Goal: Find specific page/section: Find specific page/section

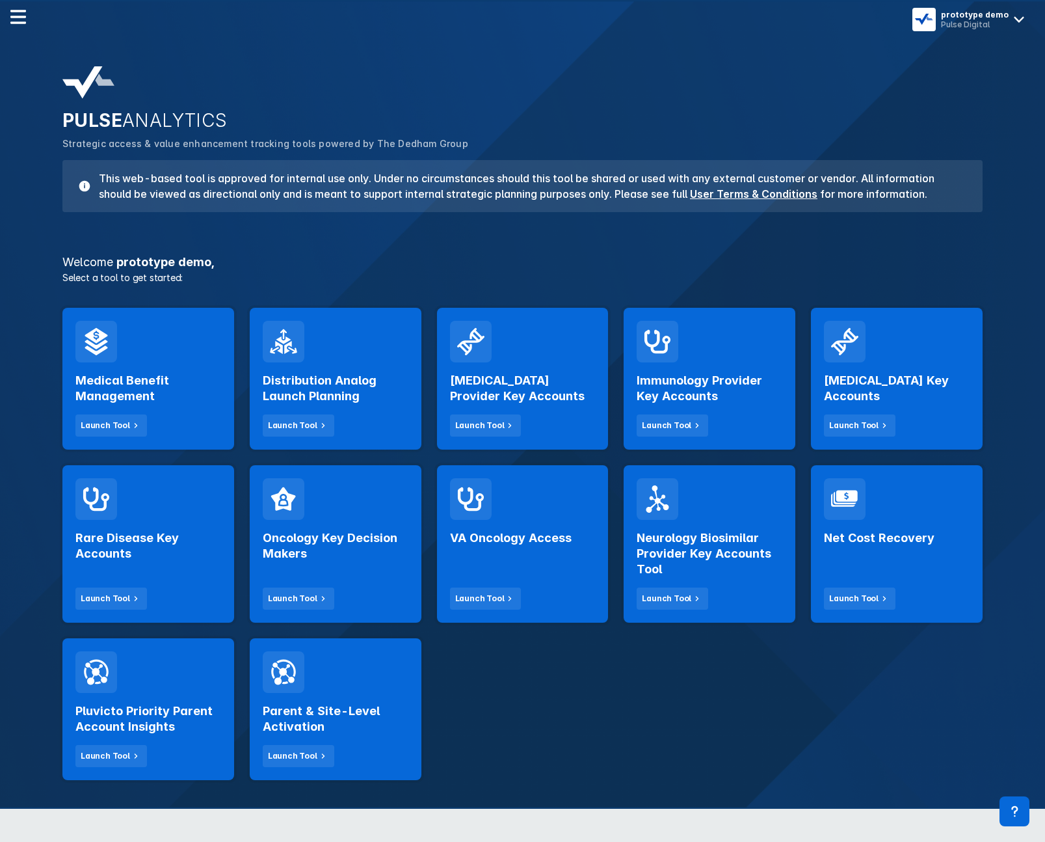
drag, startPoint x: 276, startPoint y: 219, endPoint x: 267, endPoint y: 267, distance: 49.0
click at [277, 219] on div "PULSE ANALYTICS Strategic access & value enhancement tracking tools powered by …" at bounding box center [523, 139] width 936 height 161
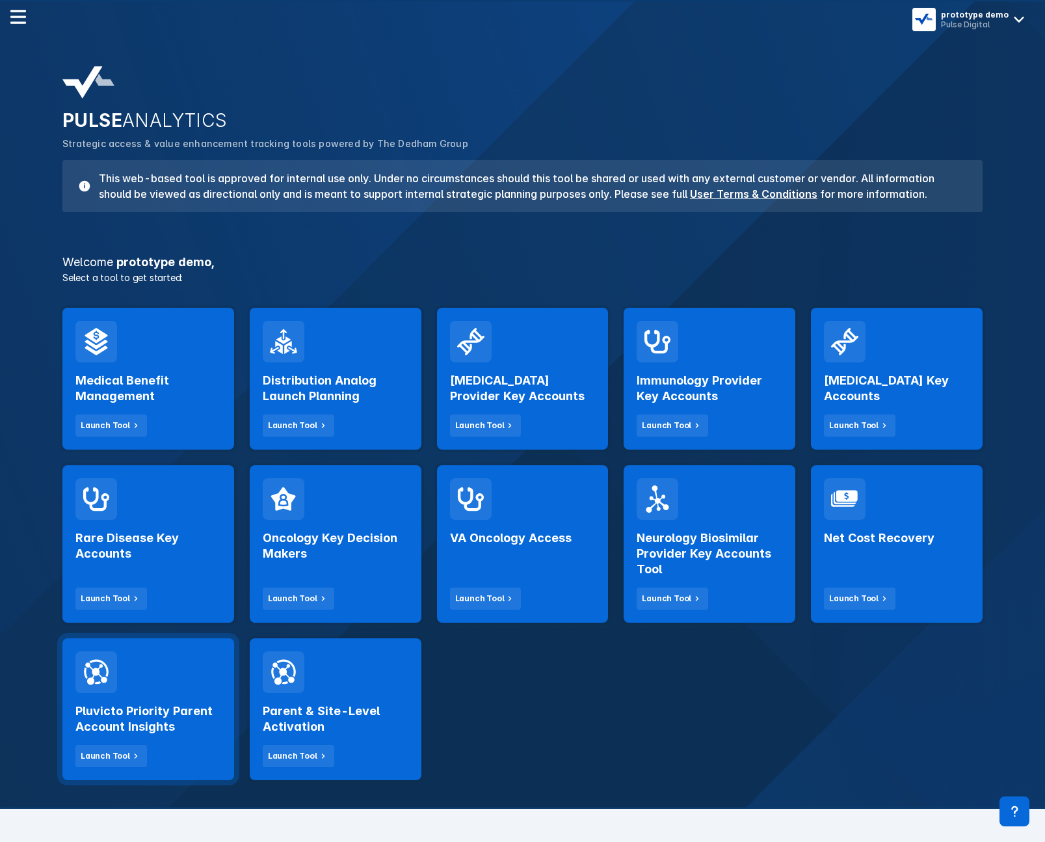
click at [168, 730] on h2 "Pluvicto Priority Parent Account Insights" at bounding box center [148, 718] width 146 height 31
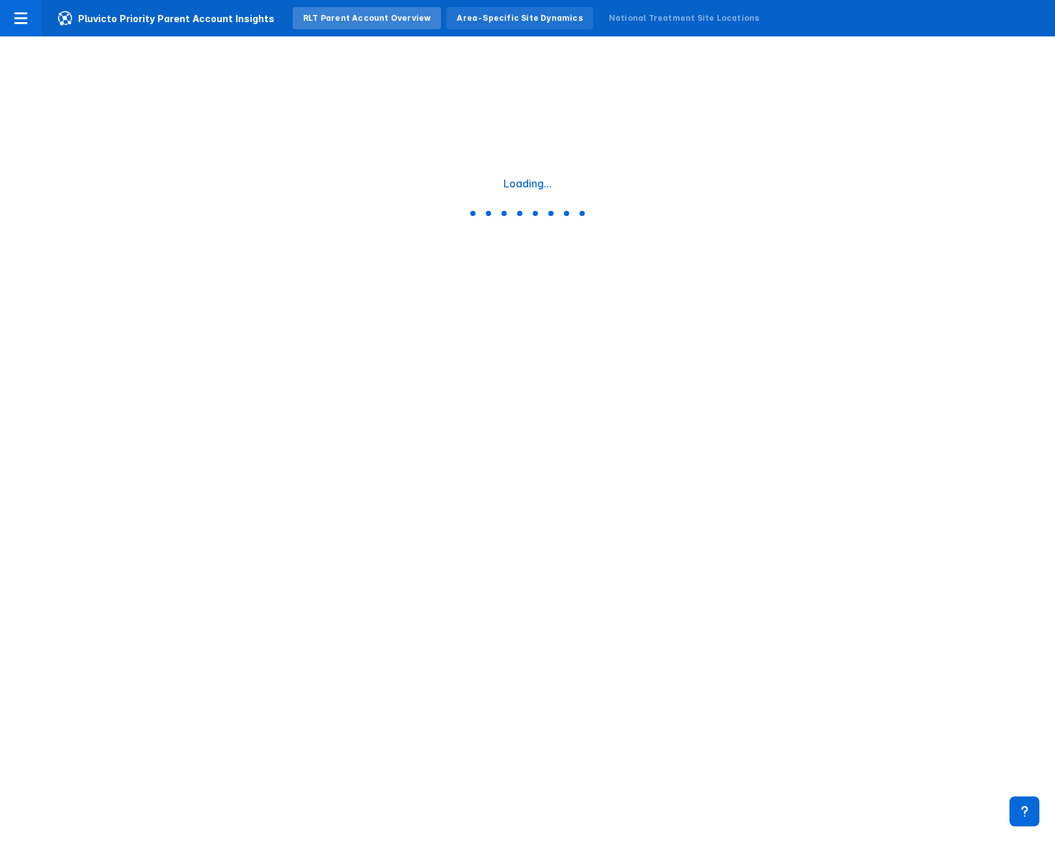
click at [510, 23] on div "Area-Specific Site Dynamics" at bounding box center [520, 18] width 126 height 12
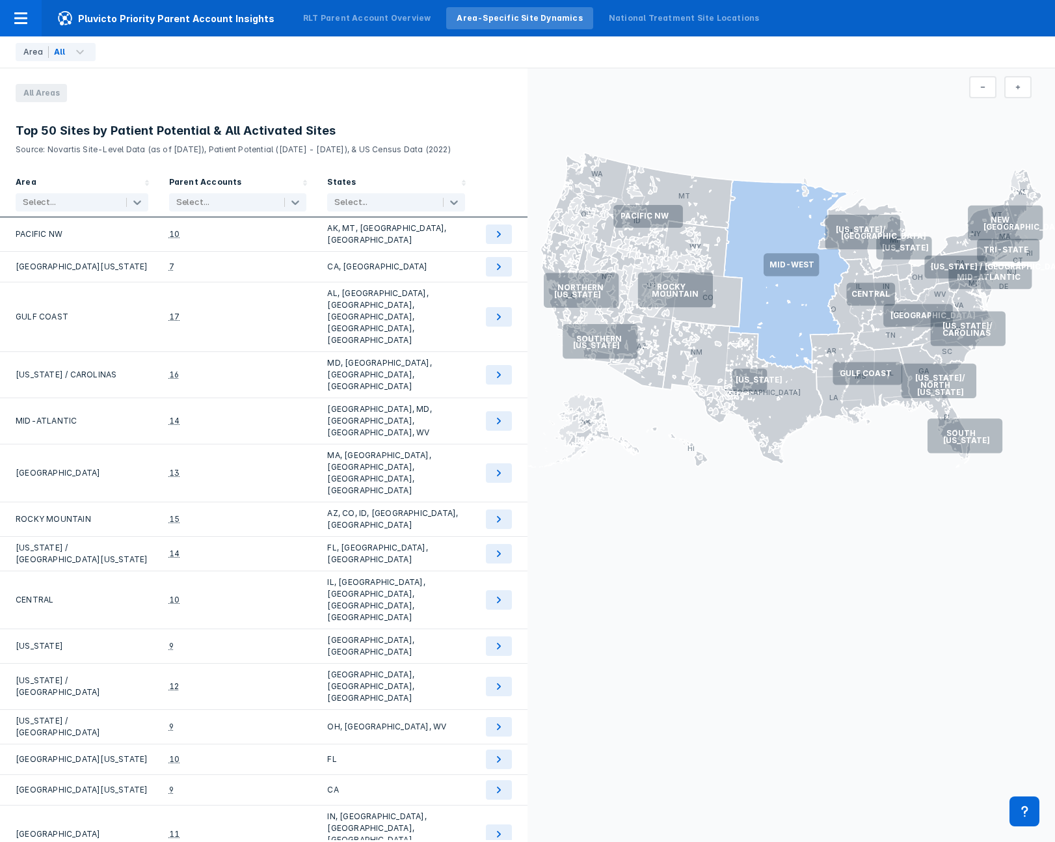
click at [771, 208] on icon at bounding box center [787, 274] width 126 height 189
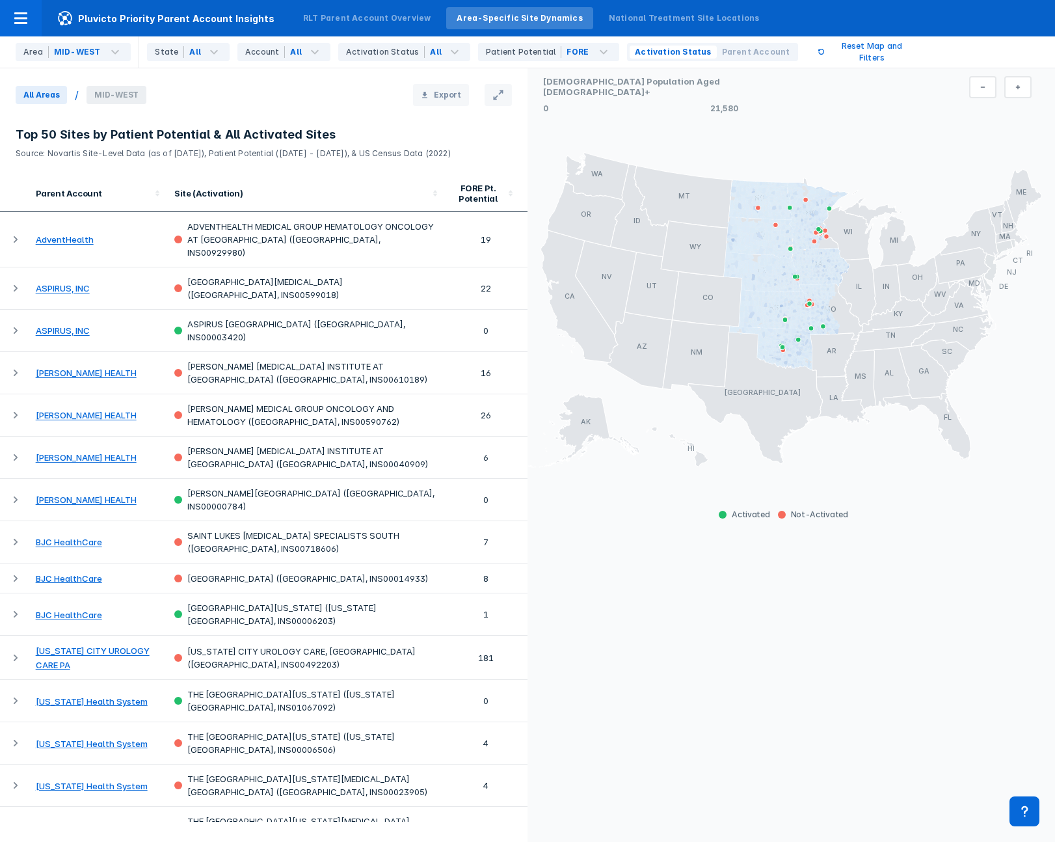
click at [32, 92] on span "All Areas" at bounding box center [41, 95] width 51 height 18
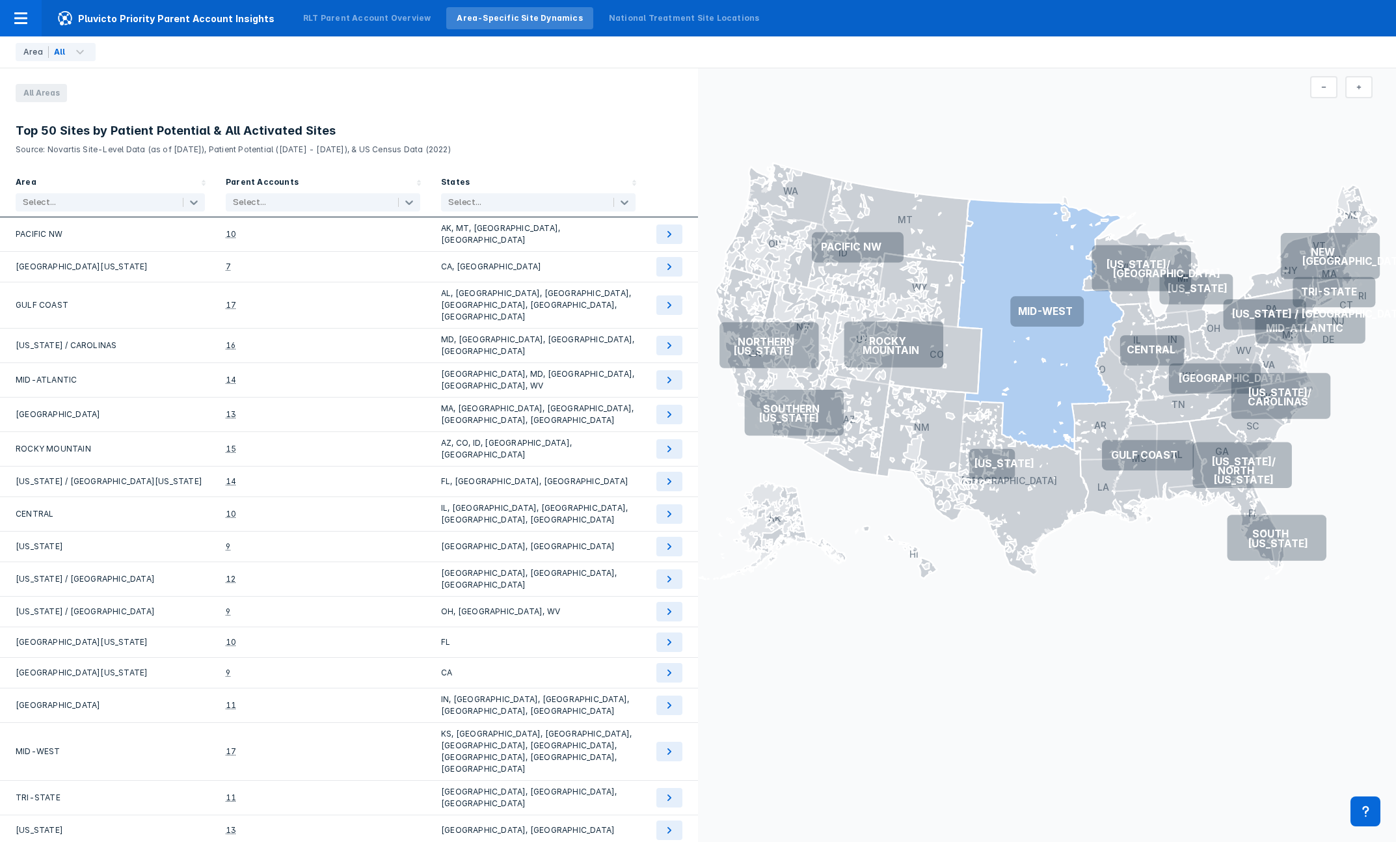
click at [1025, 234] on icon at bounding box center [1041, 324] width 166 height 250
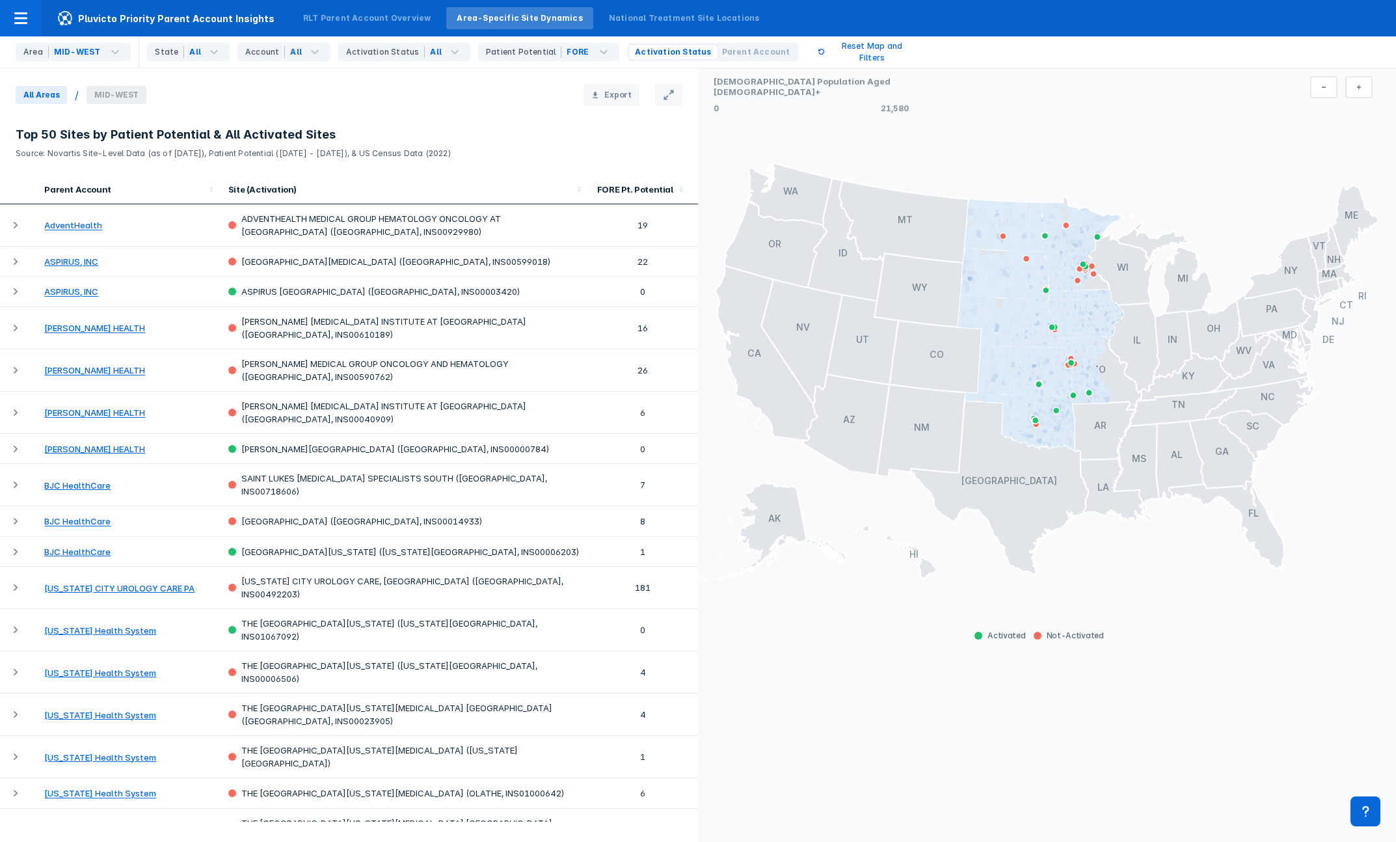
click at [49, 101] on span "All Areas" at bounding box center [41, 95] width 51 height 18
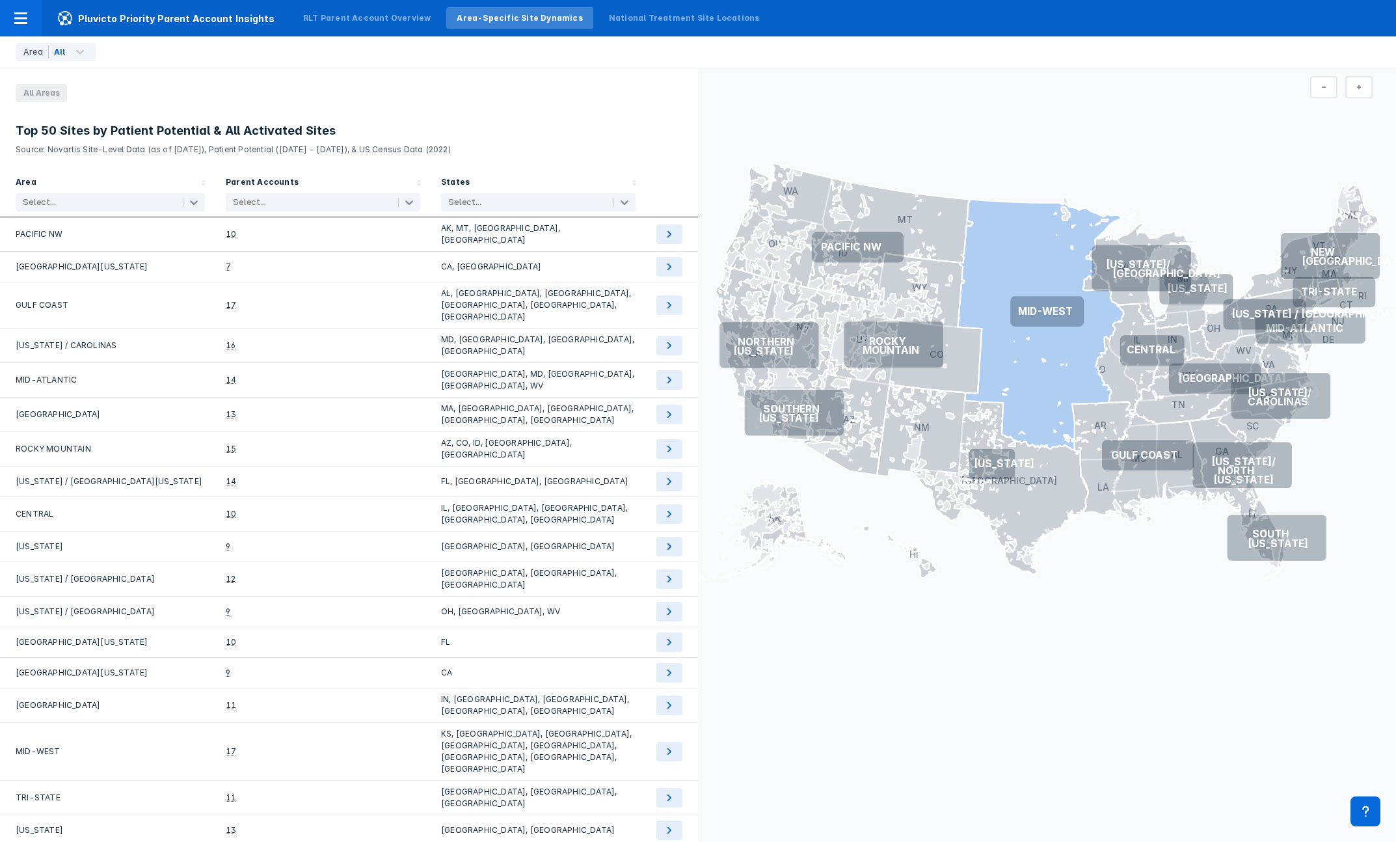
click at [1045, 325] on icon at bounding box center [1041, 324] width 166 height 250
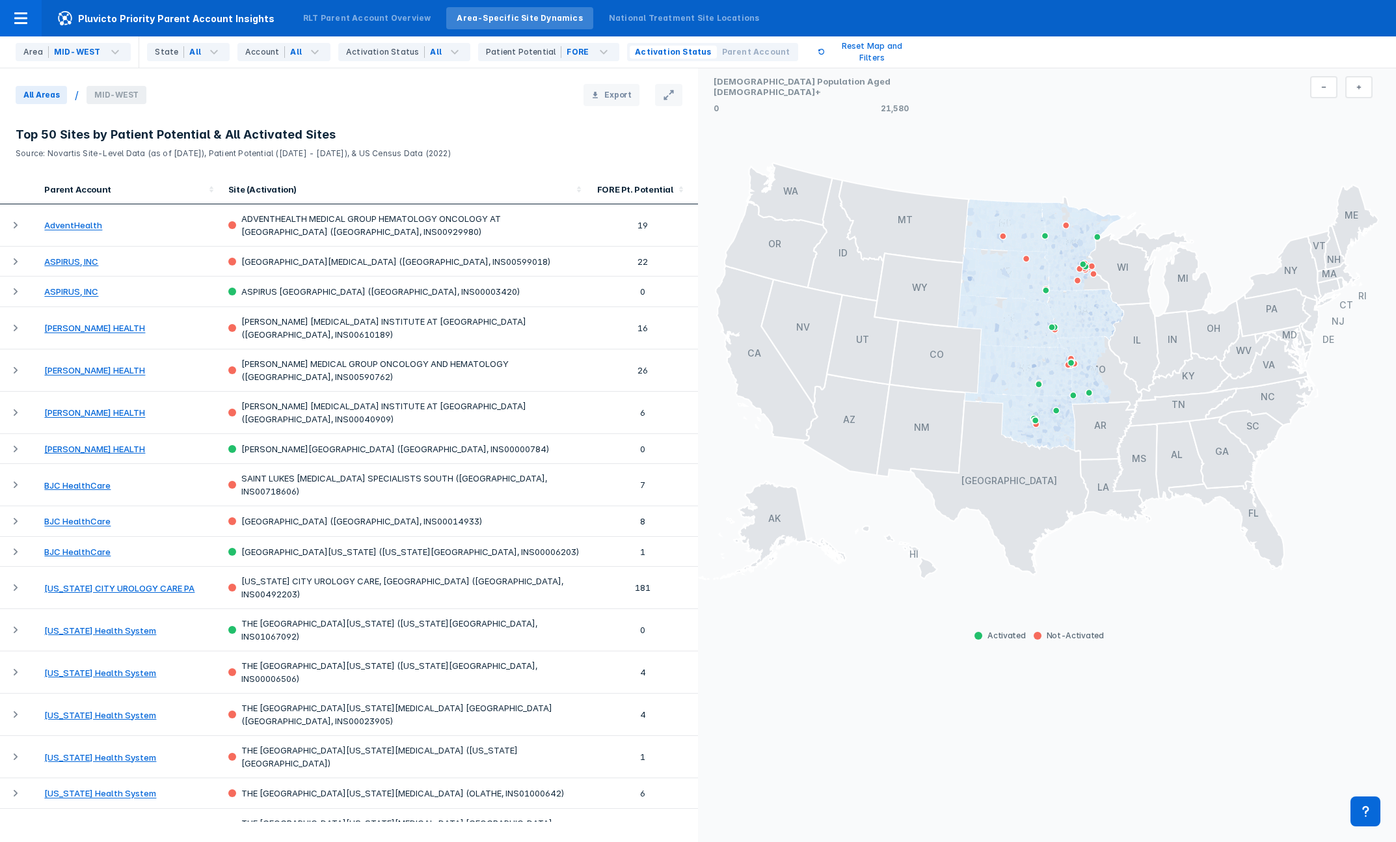
click at [34, 88] on span "All Areas" at bounding box center [41, 95] width 51 height 18
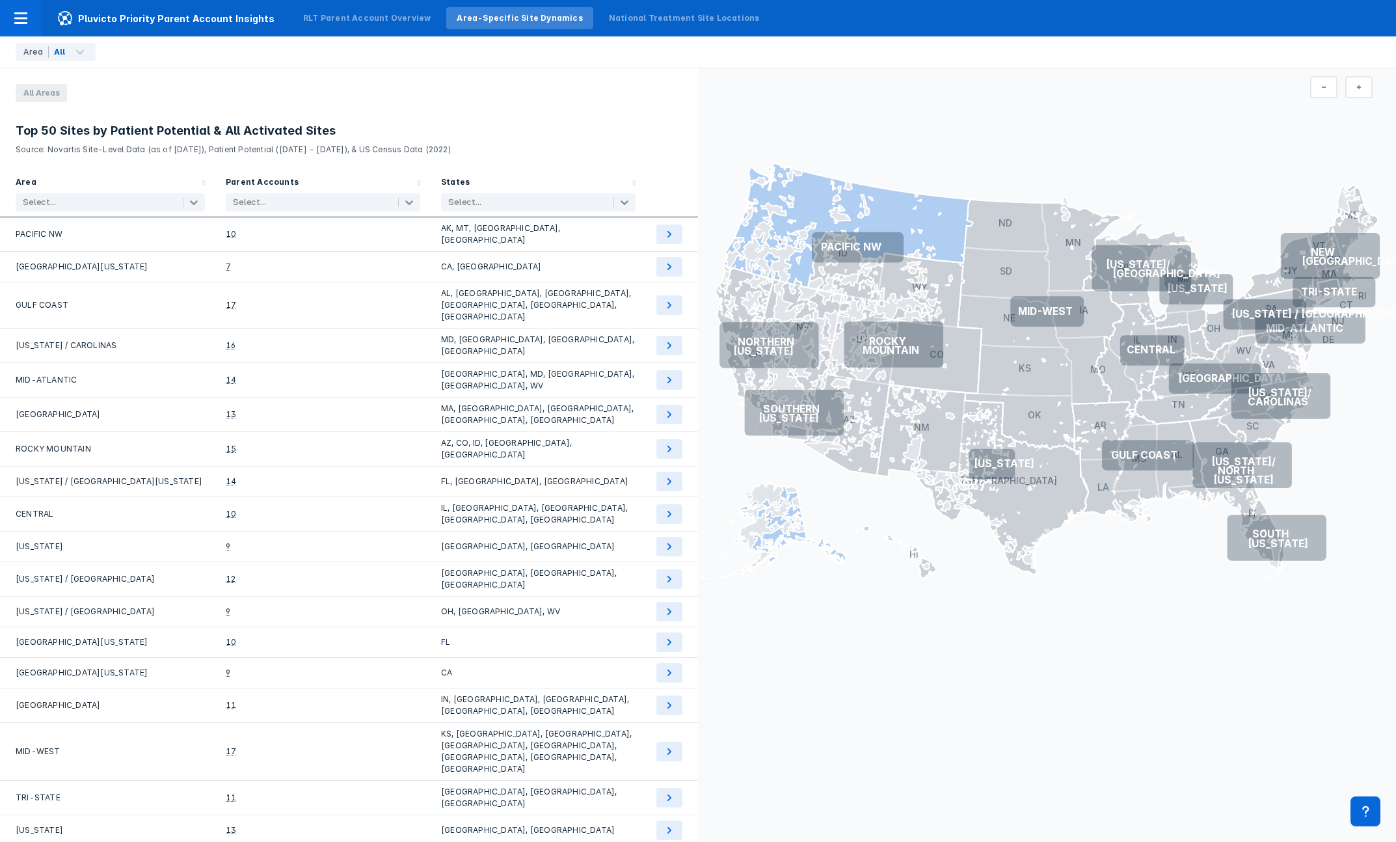
click at [960, 239] on icon at bounding box center [849, 363] width 248 height 401
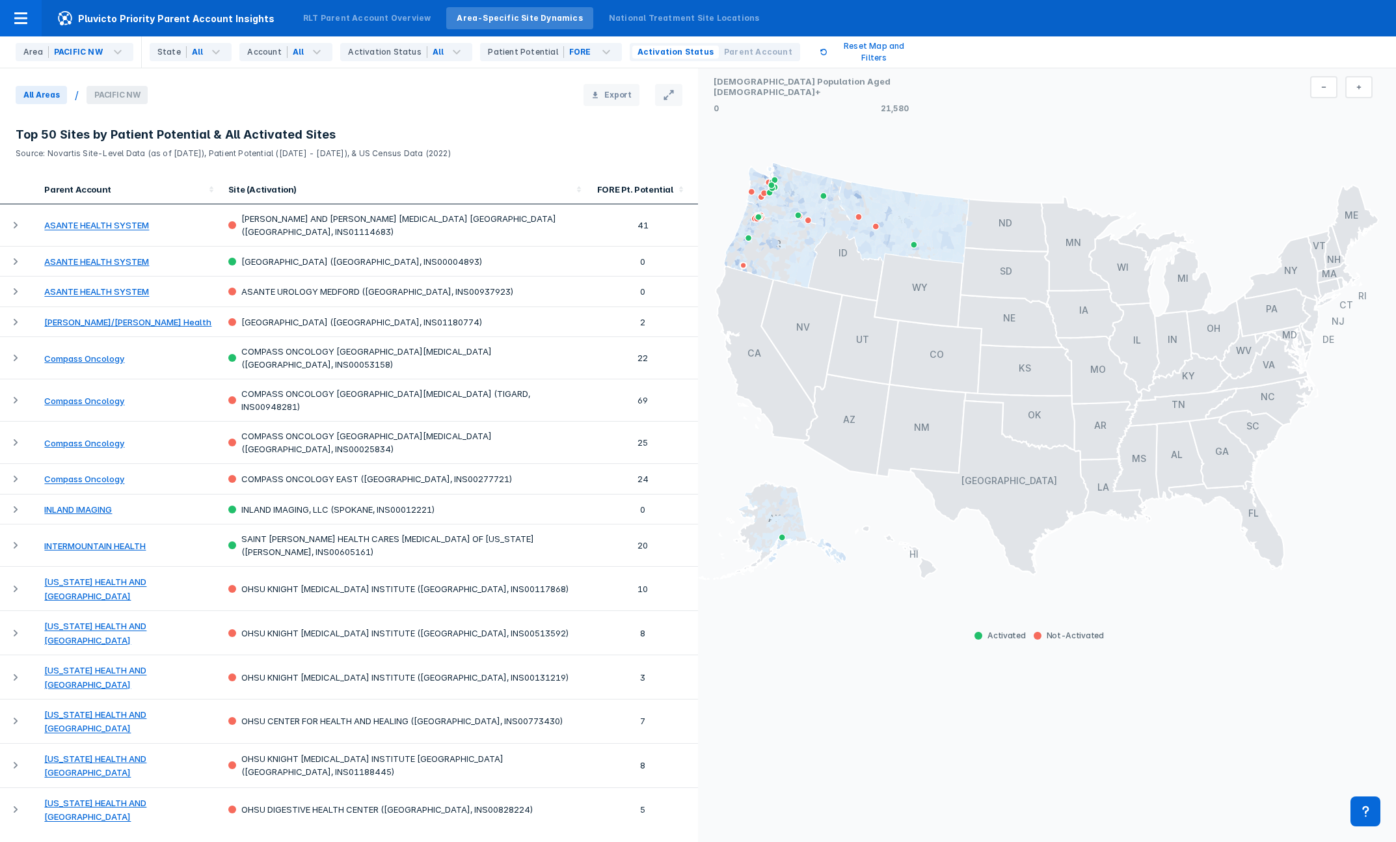
click at [40, 96] on span "All Areas" at bounding box center [41, 95] width 51 height 18
